Goal: Transaction & Acquisition: Purchase product/service

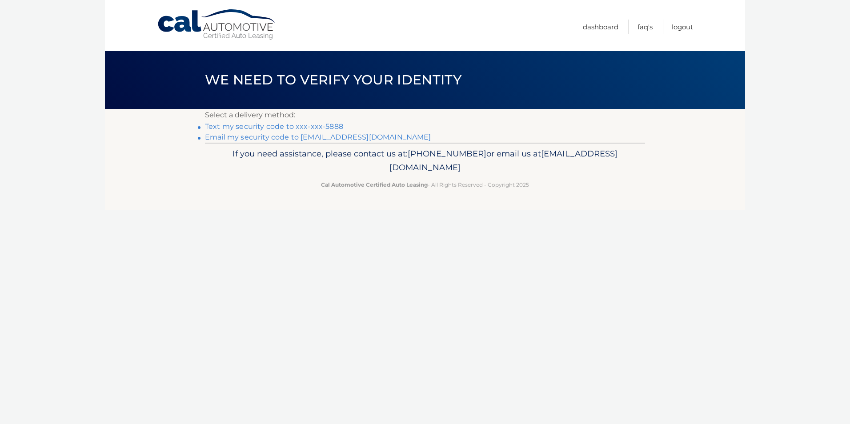
click at [258, 126] on link "Text my security code to xxx-xxx-5888" at bounding box center [274, 126] width 138 height 8
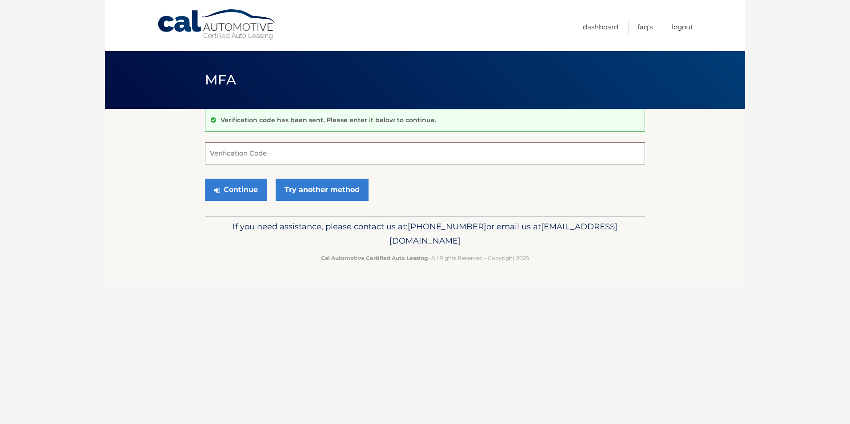
click at [263, 155] on input "Verification Code" at bounding box center [425, 153] width 440 height 22
type input "695049"
click at [243, 193] on button "Continue" at bounding box center [236, 190] width 62 height 22
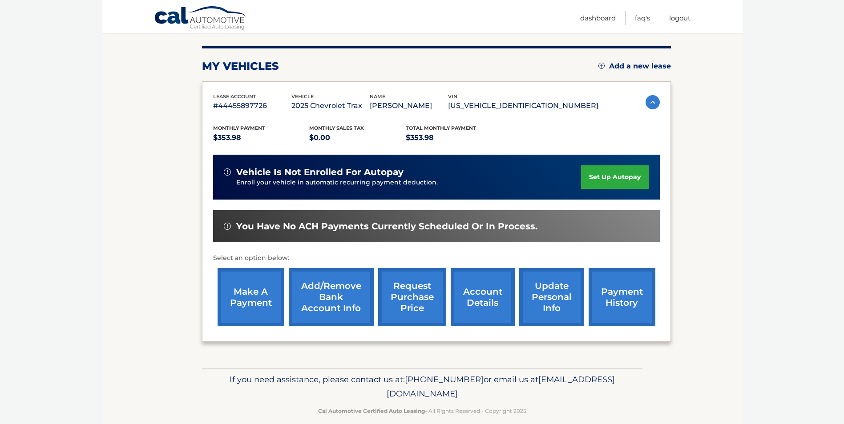
scroll to position [115, 0]
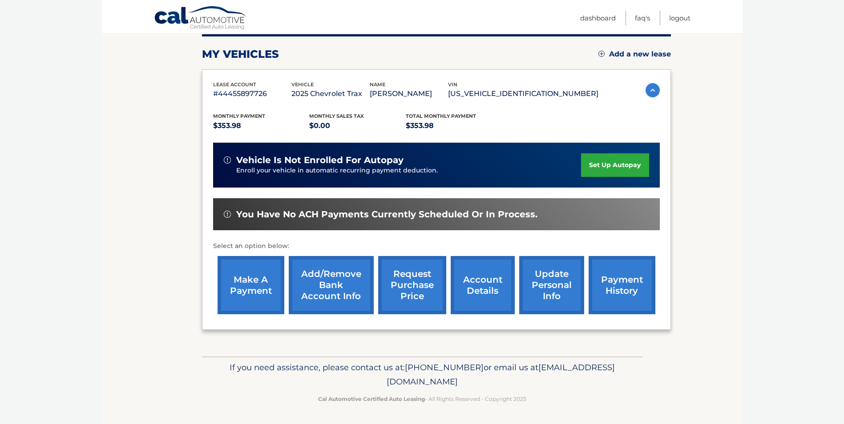
click at [244, 284] on link "make a payment" at bounding box center [250, 285] width 67 height 58
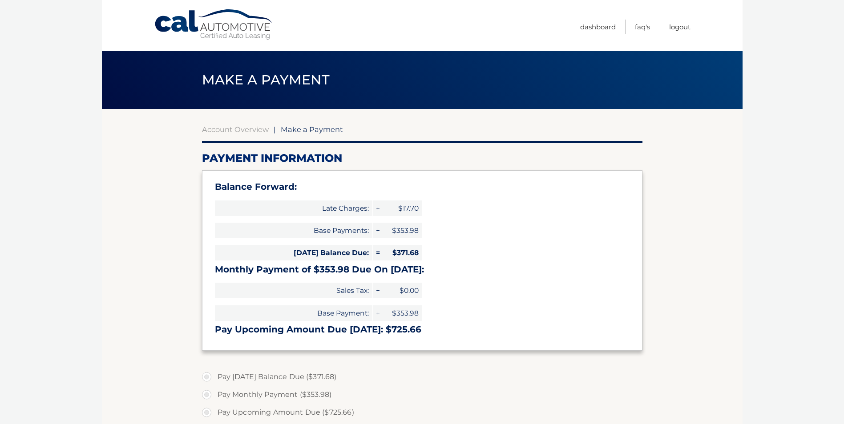
type input "725.66"
select select "MjRiYmRmMTQtZmFhNi00YjY2LTlkODAtNDkzNjU2YTgyZmRj"
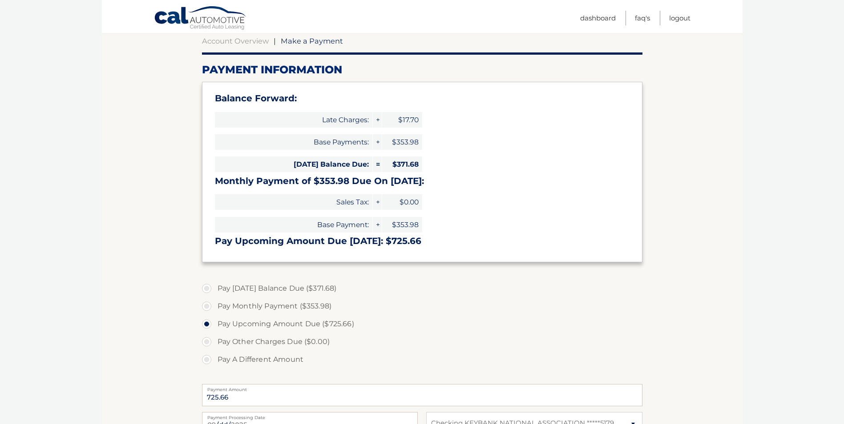
scroll to position [89, 0]
click at [211, 286] on label "Pay Today's Balance Due ($371.68)" at bounding box center [422, 288] width 440 height 18
click at [211, 286] on input "Pay Today's Balance Due ($371.68)" at bounding box center [209, 286] width 9 height 14
radio input "true"
type input "371.68"
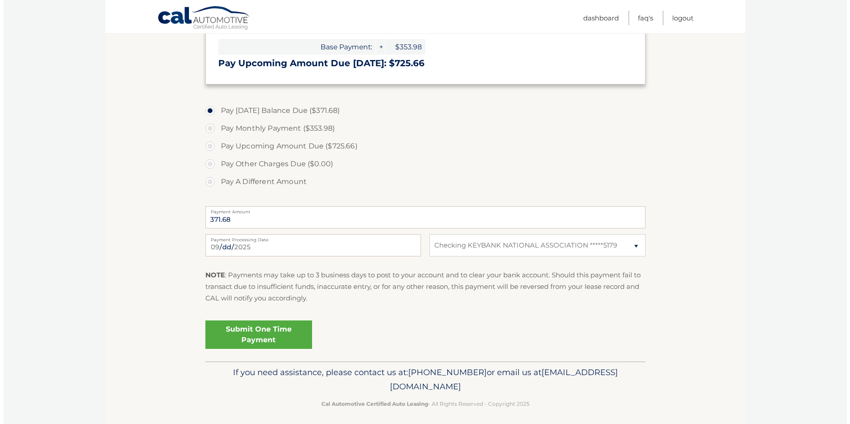
scroll to position [267, 0]
click at [242, 331] on link "Submit One Time Payment" at bounding box center [255, 334] width 107 height 28
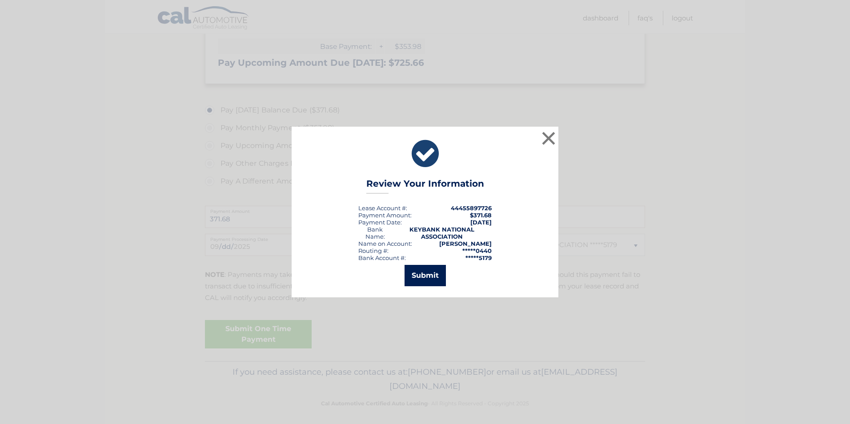
click at [427, 275] on button "Submit" at bounding box center [425, 275] width 41 height 21
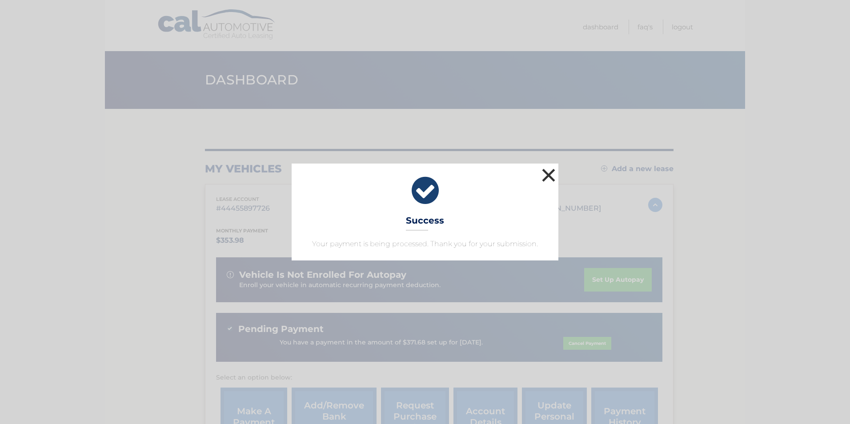
click at [552, 172] on button "×" at bounding box center [549, 175] width 18 height 18
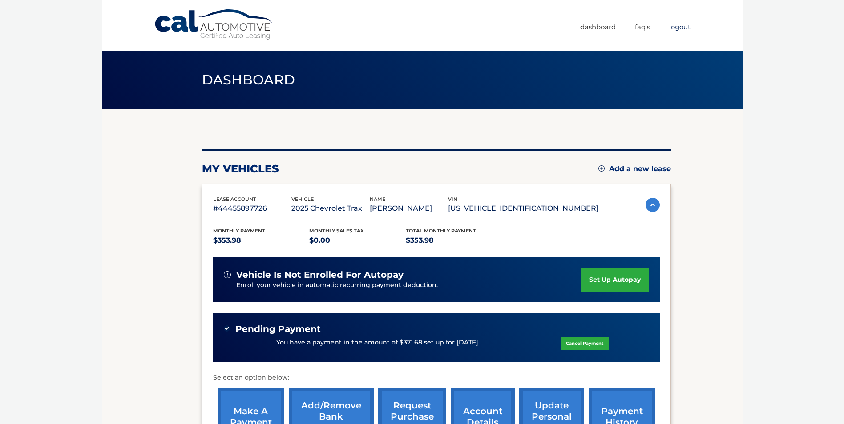
click at [677, 26] on link "Logout" at bounding box center [679, 27] width 21 height 15
